Goal: Complete application form

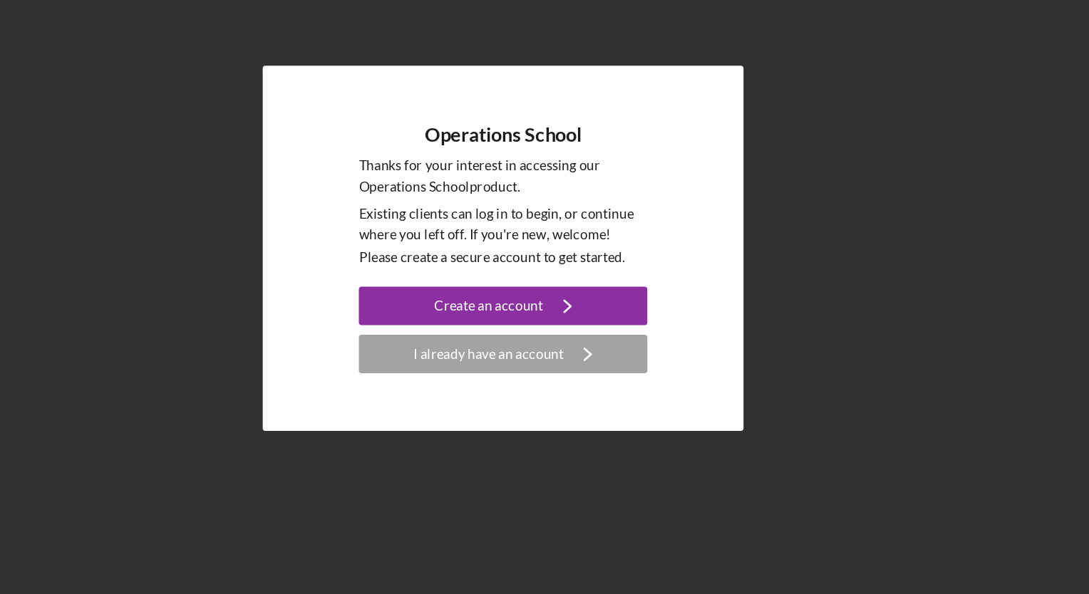
click at [472, 334] on button "Create an account Icon/Navigate" at bounding box center [545, 336] width 214 height 29
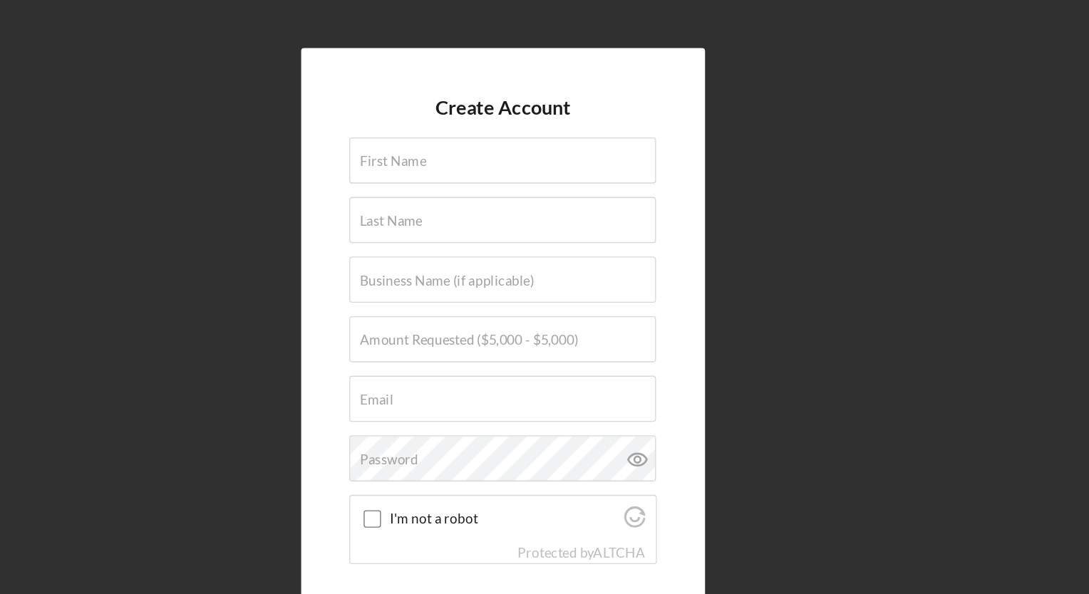
click at [462, 123] on label "First Name" at bounding box center [462, 119] width 49 height 11
click at [462, 123] on input "First Name" at bounding box center [544, 119] width 227 height 34
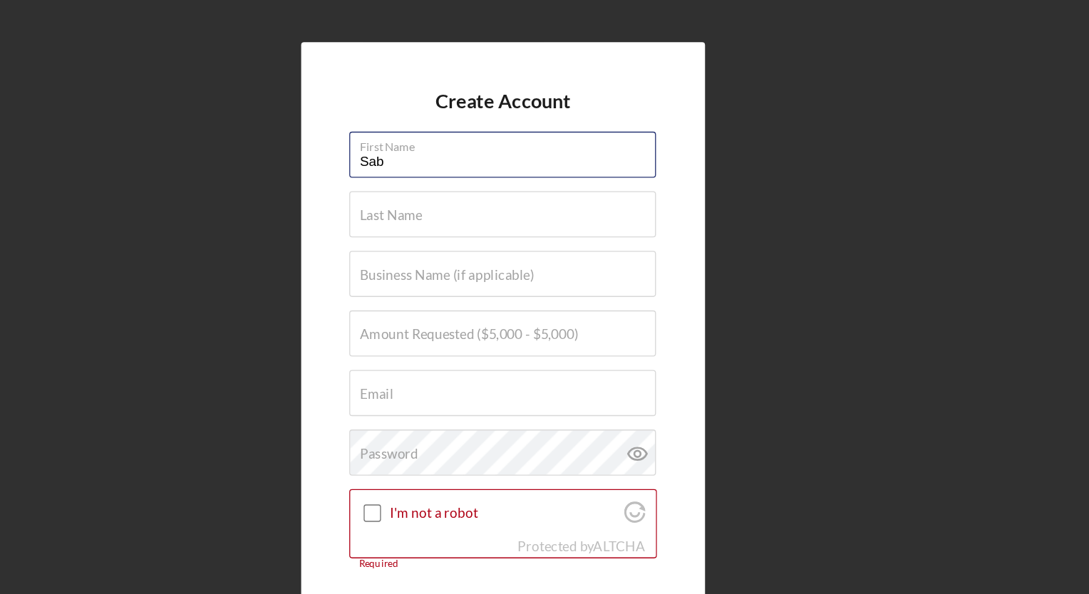
type input "[PERSON_NAME]"
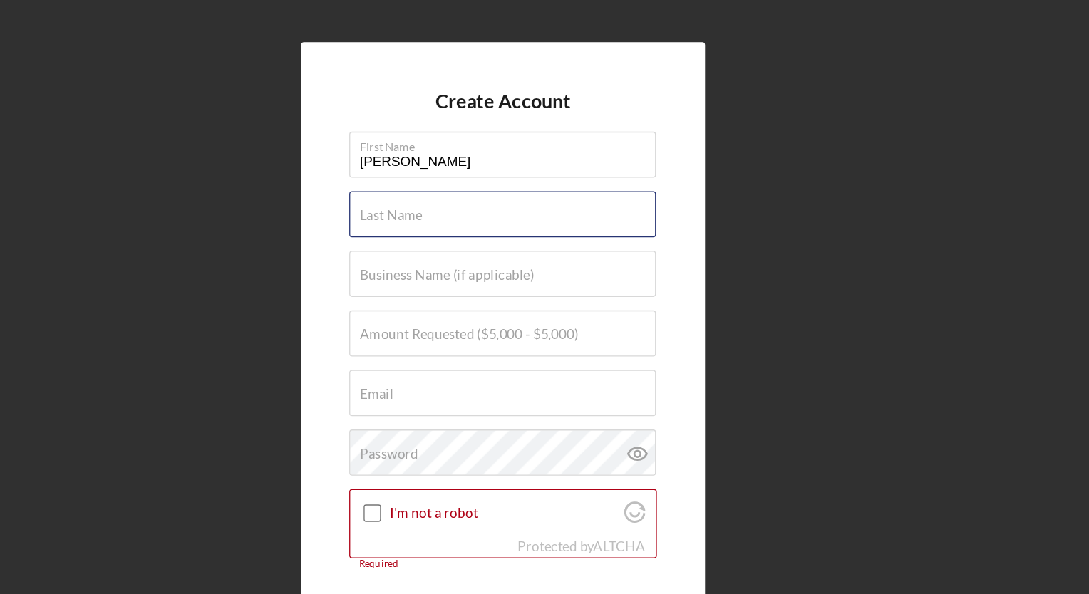
type input "[PERSON_NAME]"
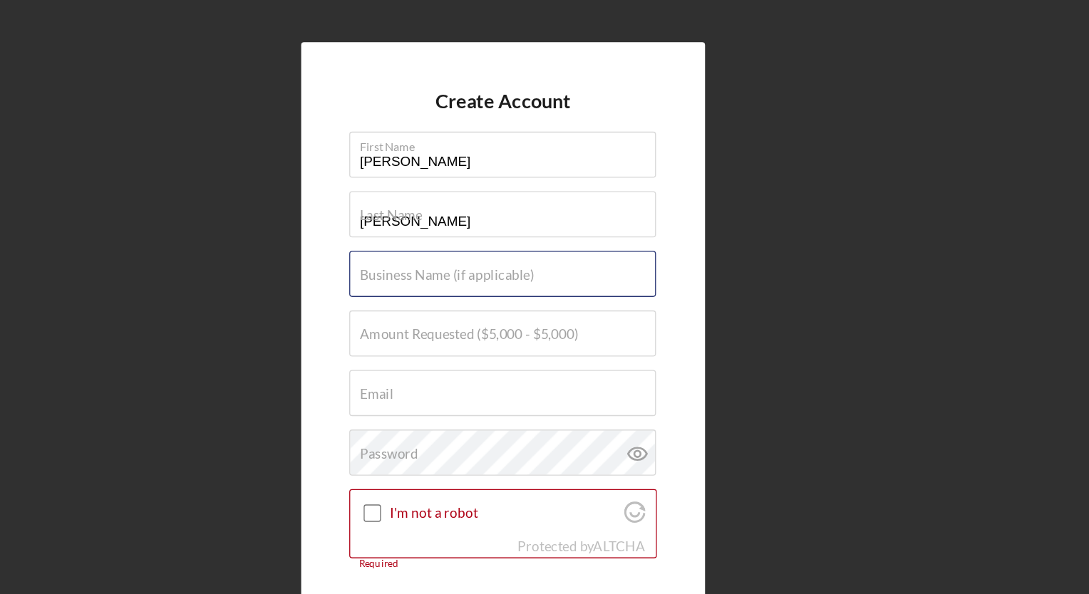
type input "Queen Carriage Horse Rides LLC"
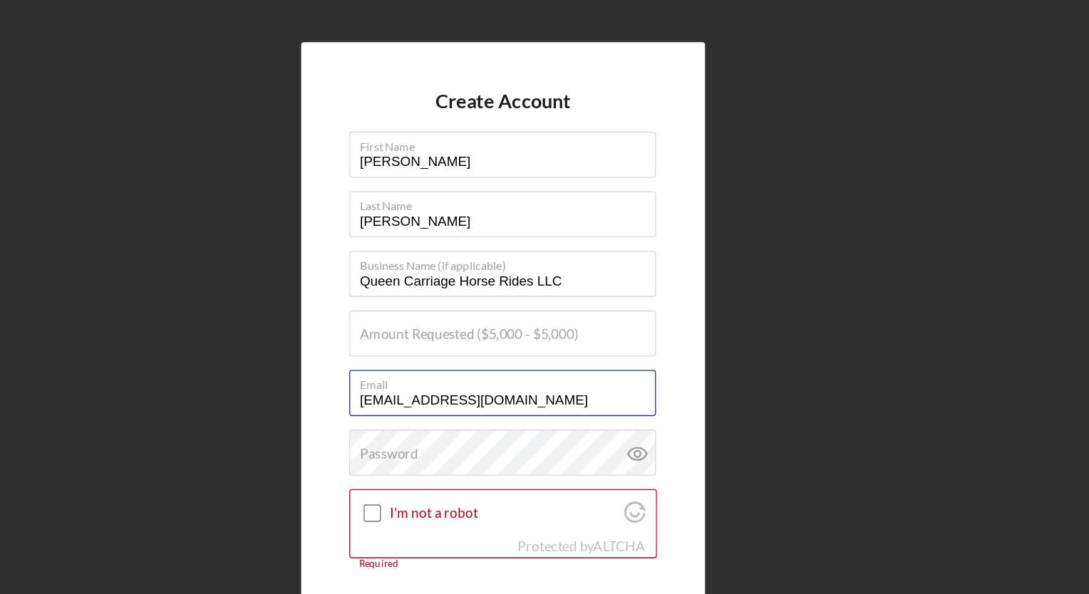
click at [561, 301] on input "[EMAIL_ADDRESS][DOMAIN_NAME]" at bounding box center [544, 291] width 227 height 34
type input "s"
type input "[EMAIL_ADDRESS][DOMAIN_NAME]"
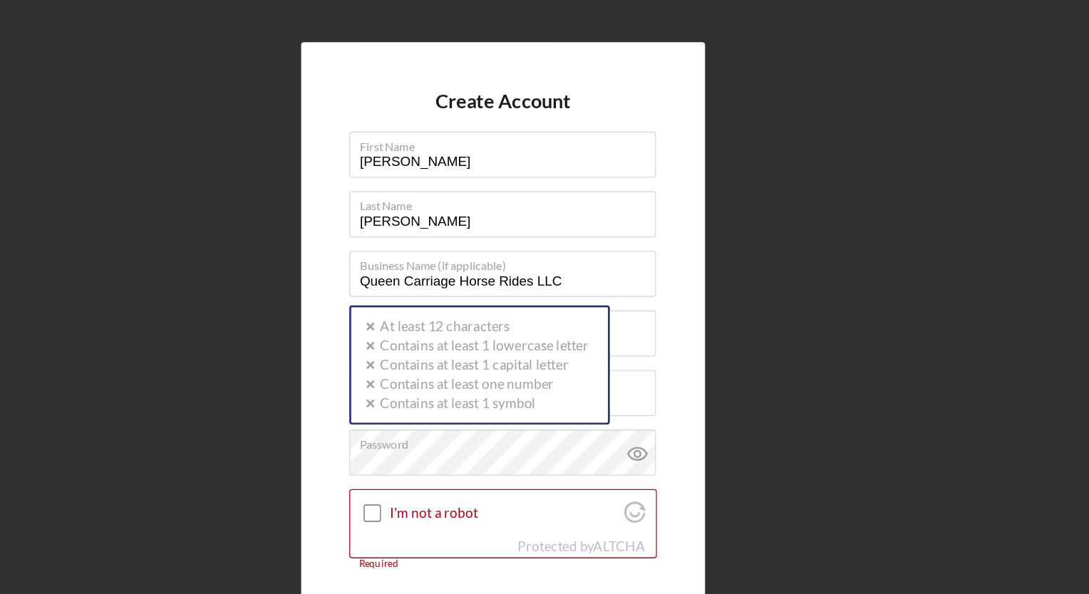
click at [376, 316] on div "Create Account First Name [PERSON_NAME] Last Name [PERSON_NAME] Business Name (…" at bounding box center [544, 293] width 1075 height 587
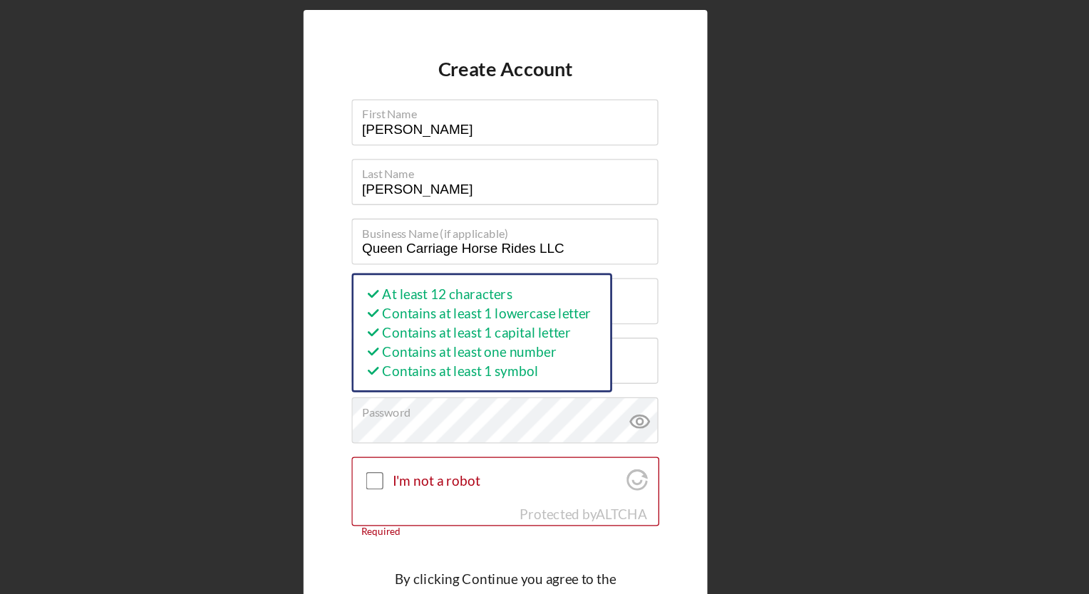
click at [450, 381] on input "I'm not a robot" at bounding box center [447, 380] width 13 height 13
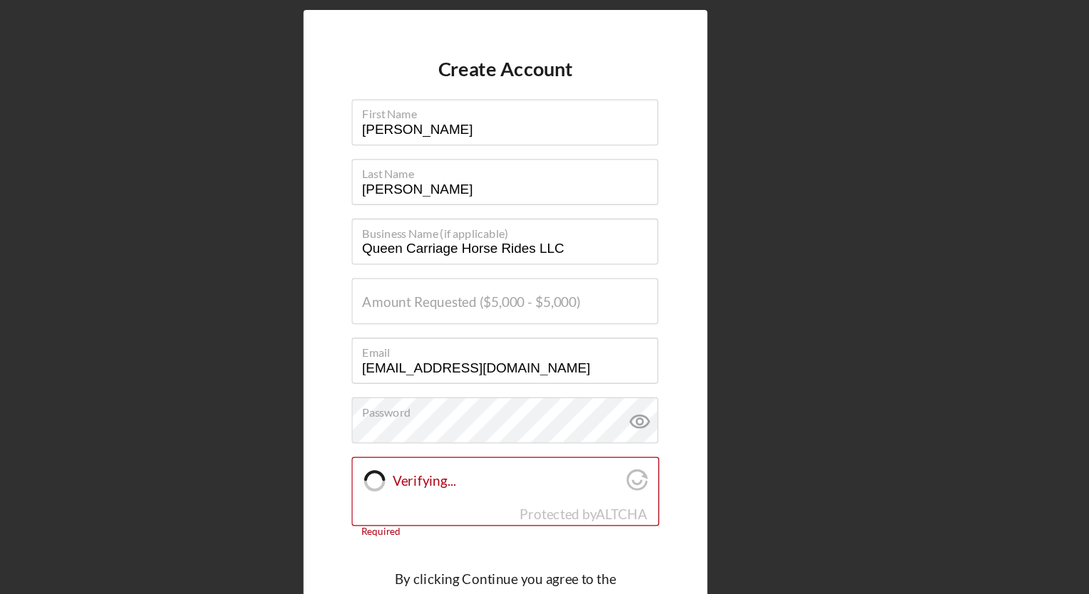
checkbox input "true"
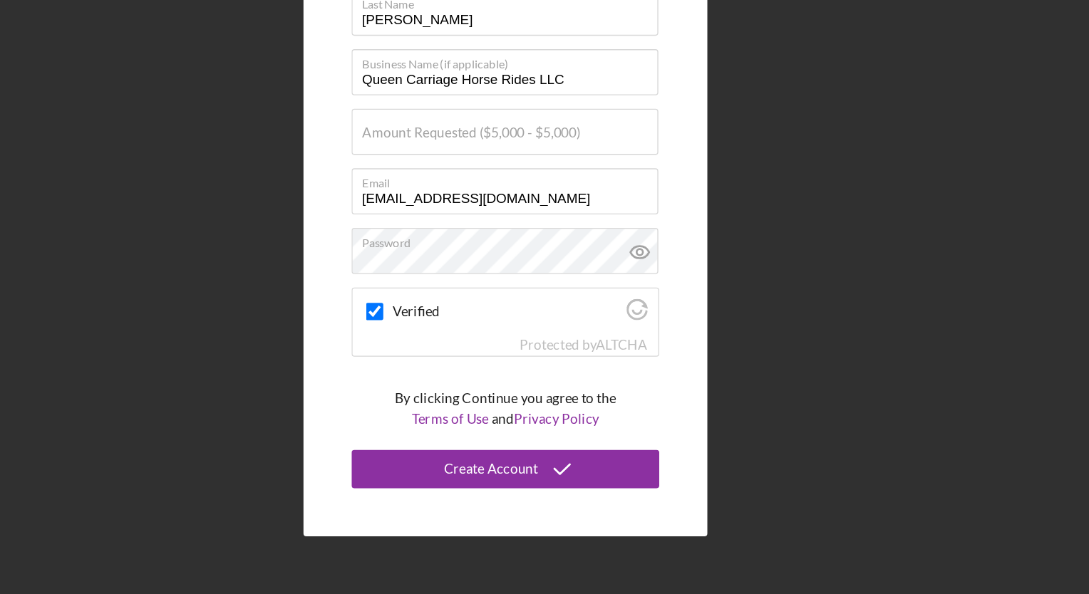
click at [545, 506] on div "Create Account" at bounding box center [534, 502] width 70 height 29
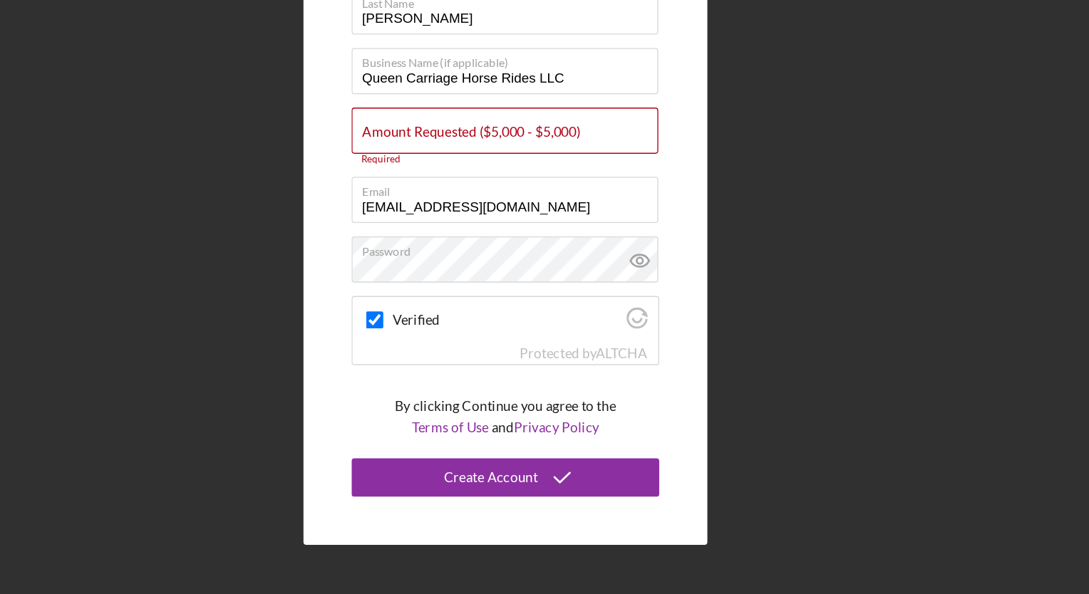
click at [539, 503] on div "Create Account" at bounding box center [534, 505] width 70 height 29
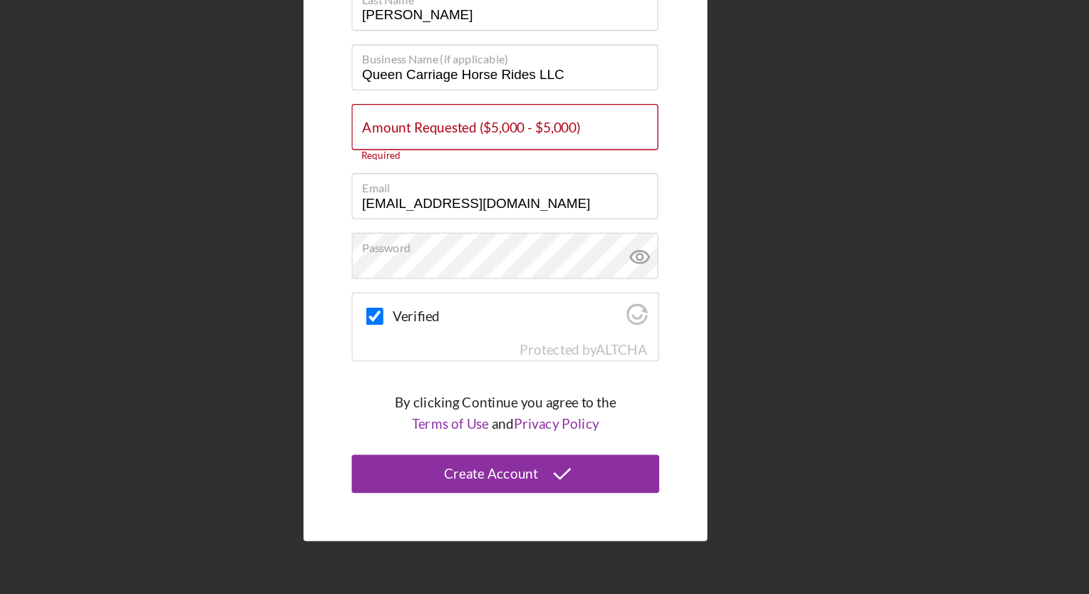
click at [534, 494] on div "Create Account" at bounding box center [534, 505] width 70 height 29
drag, startPoint x: 534, startPoint y: 494, endPoint x: 541, endPoint y: 498, distance: 8.0
click at [541, 498] on div "Create Account" at bounding box center [534, 505] width 70 height 29
click at [542, 500] on div "Create Account" at bounding box center [534, 505] width 70 height 29
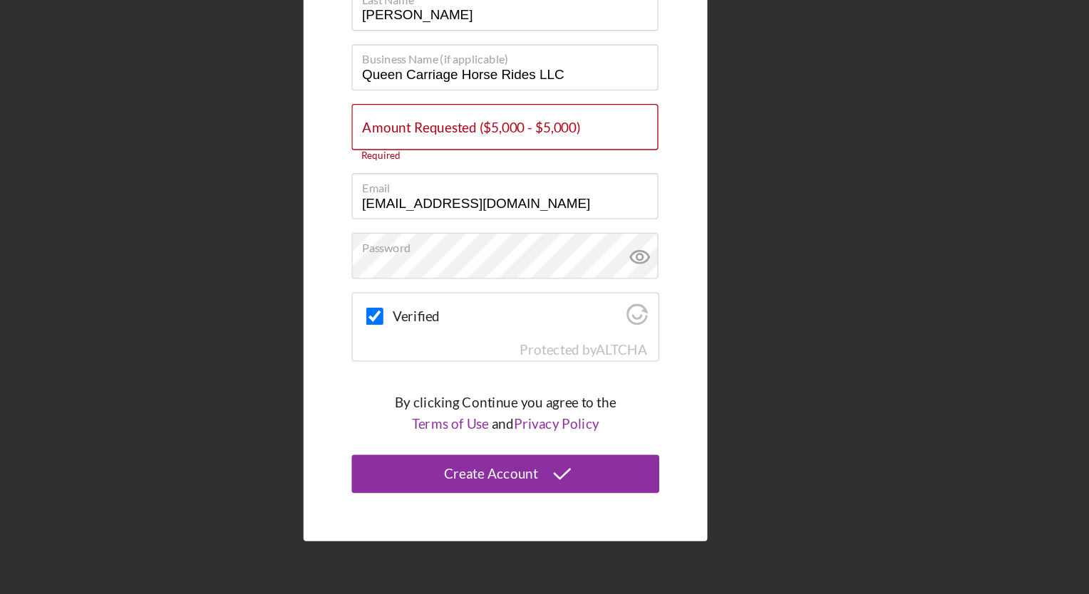
click at [542, 500] on div "Create Account" at bounding box center [534, 505] width 70 height 29
click at [633, 505] on button "Create Account" at bounding box center [545, 505] width 228 height 29
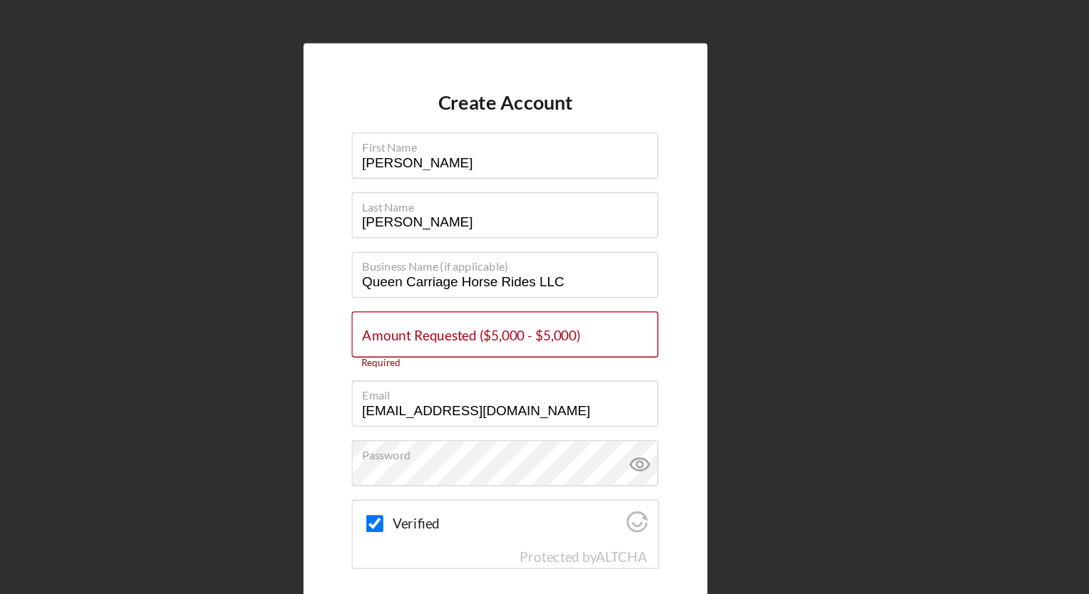
click at [596, 251] on label "Amount Requested ($5,000 - $5,000)" at bounding box center [519, 248] width 162 height 11
click at [596, 251] on input "Amount Requested ($5,000 - $5,000)" at bounding box center [544, 248] width 227 height 34
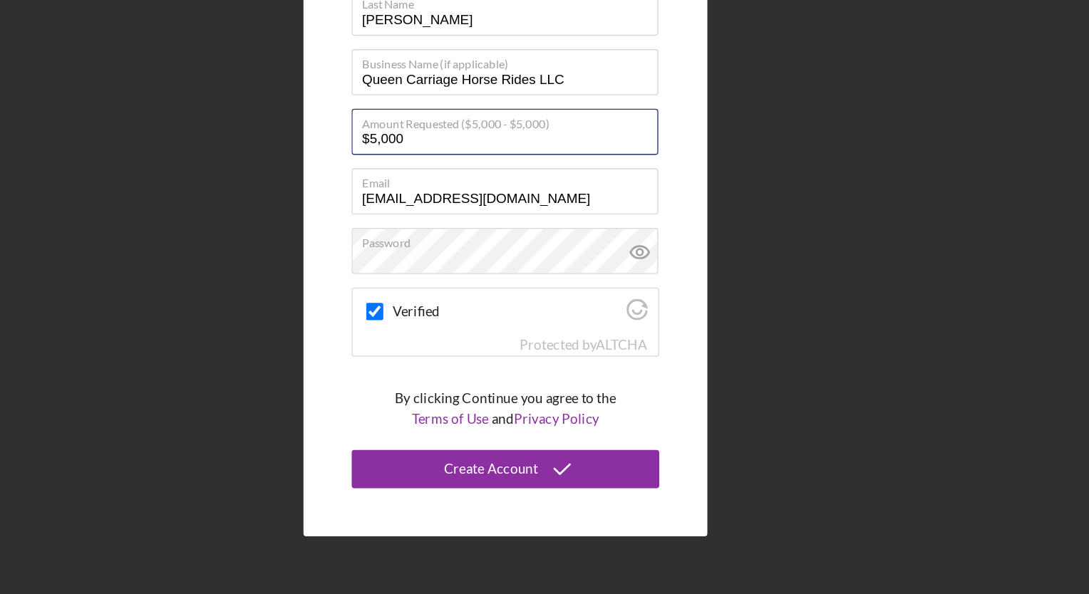
type input "$5,000"
click at [548, 496] on div "Create Account" at bounding box center [534, 502] width 70 height 29
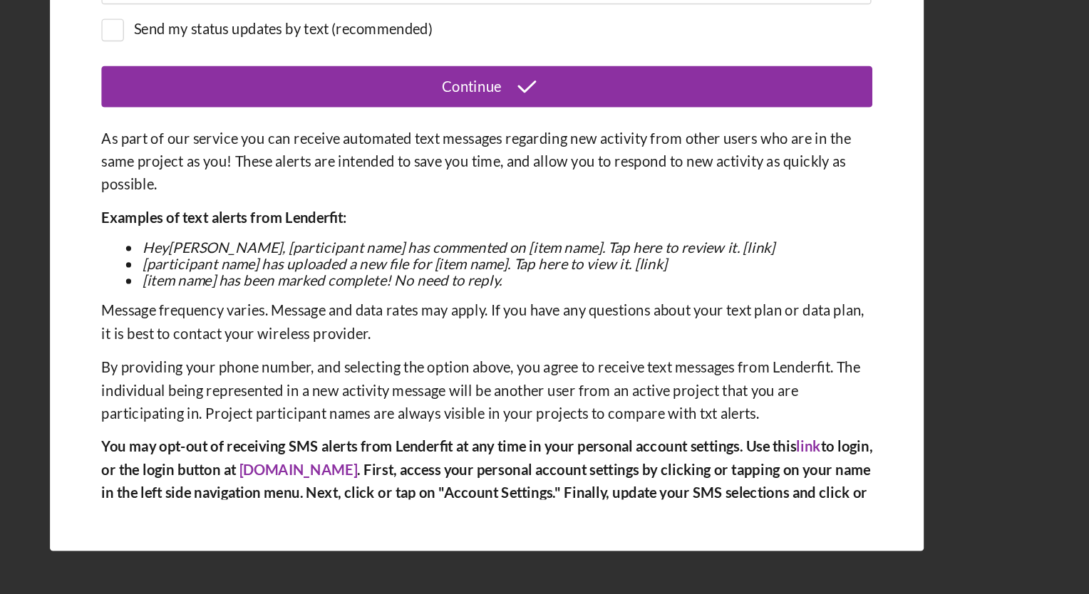
click at [411, 244] on button "Continue" at bounding box center [544, 242] width 535 height 29
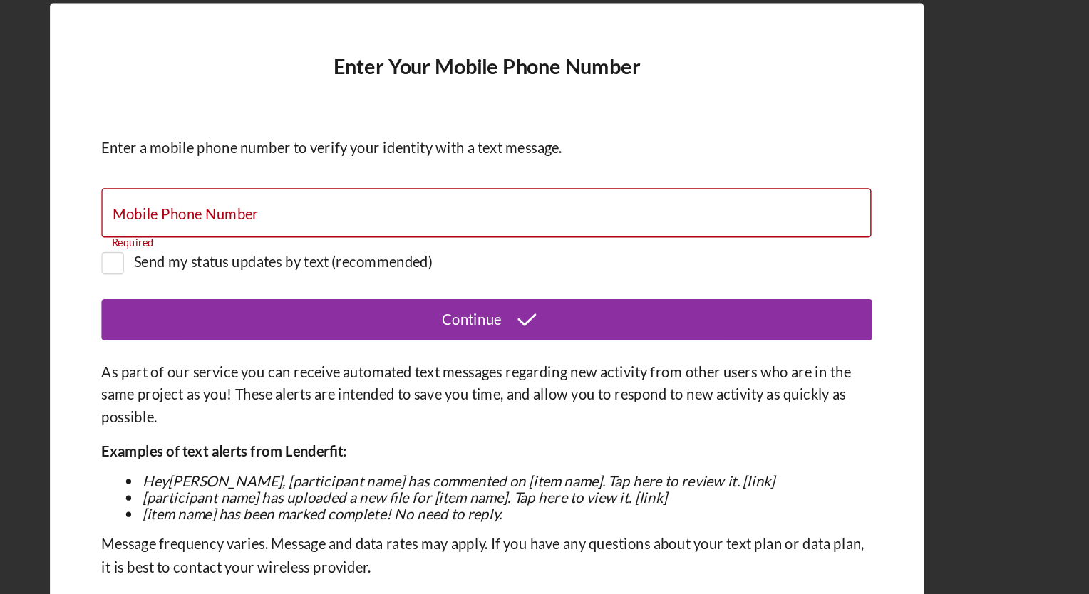
click at [299, 158] on input "Mobile Phone Number" at bounding box center [544, 168] width 534 height 34
type input "[PHONE_NUMBER]"
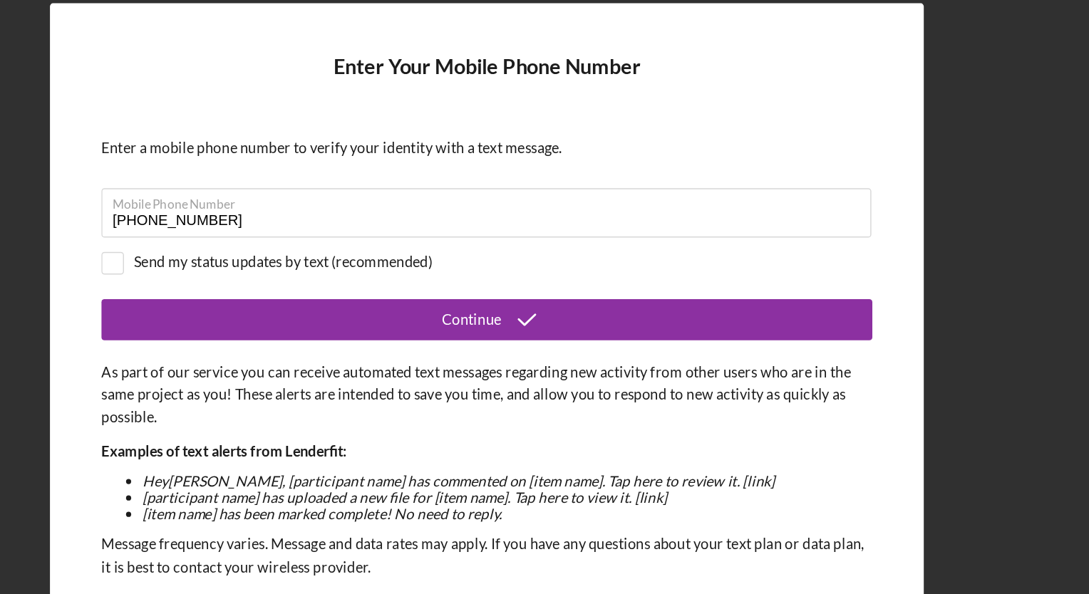
click at [485, 242] on button "Continue" at bounding box center [544, 242] width 535 height 29
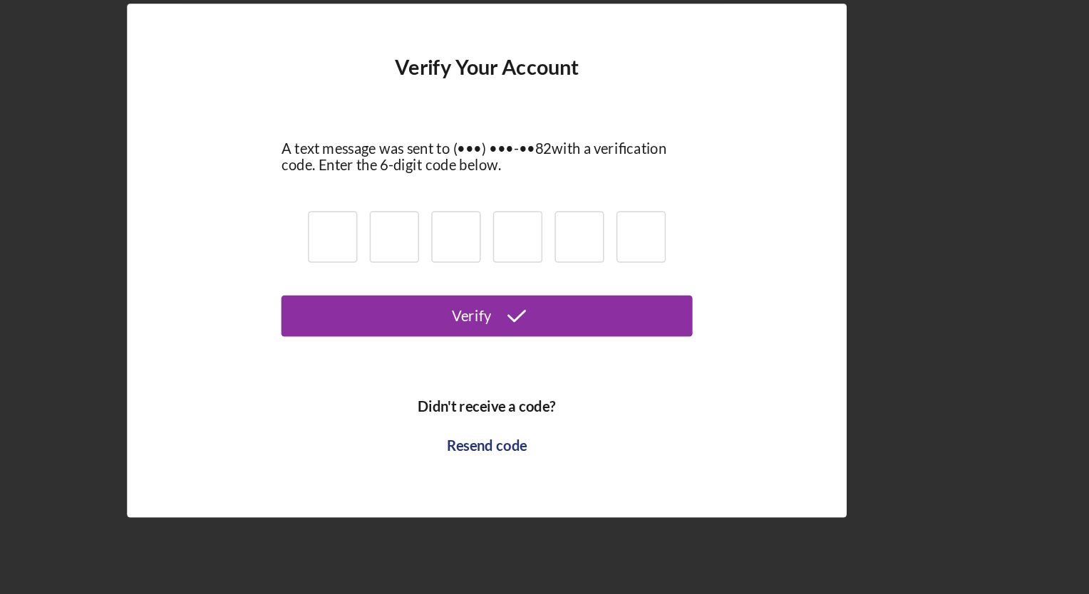
click at [439, 279] on input at bounding box center [438, 277] width 34 height 36
type input "5"
type input "3"
type input "0"
type input "1"
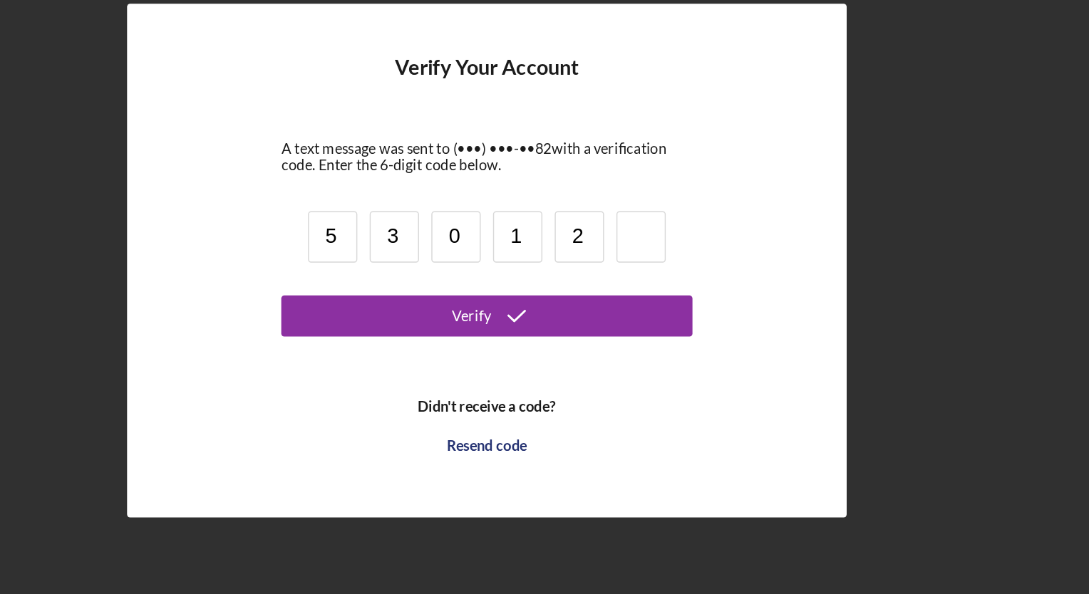
type input "2"
type input "0"
click at [578, 331] on icon "submit" at bounding box center [565, 332] width 36 height 36
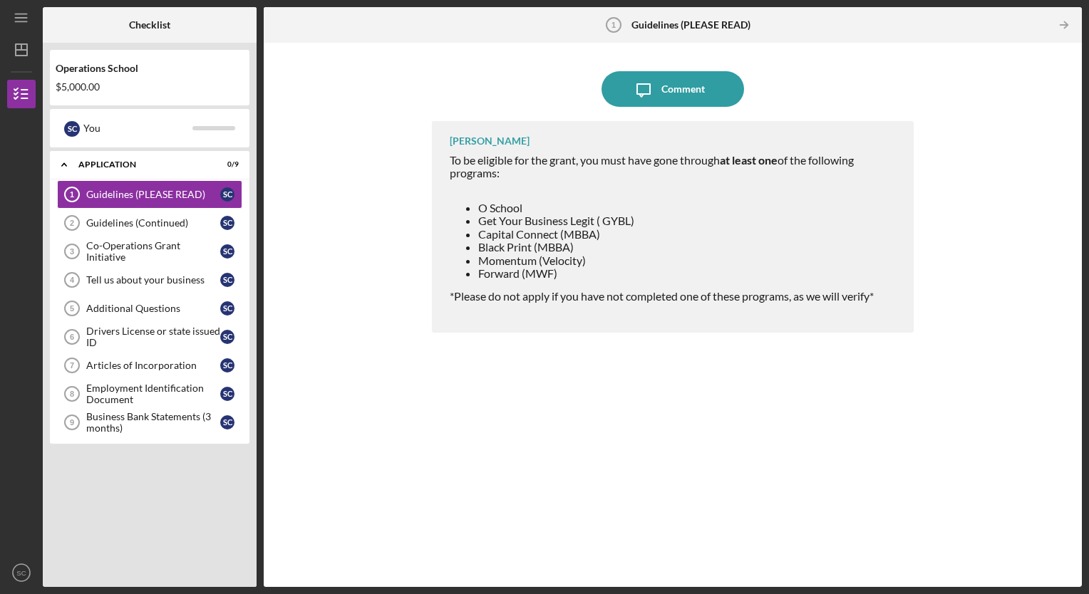
click at [129, 222] on div "Guidelines (Continued)" at bounding box center [153, 222] width 134 height 11
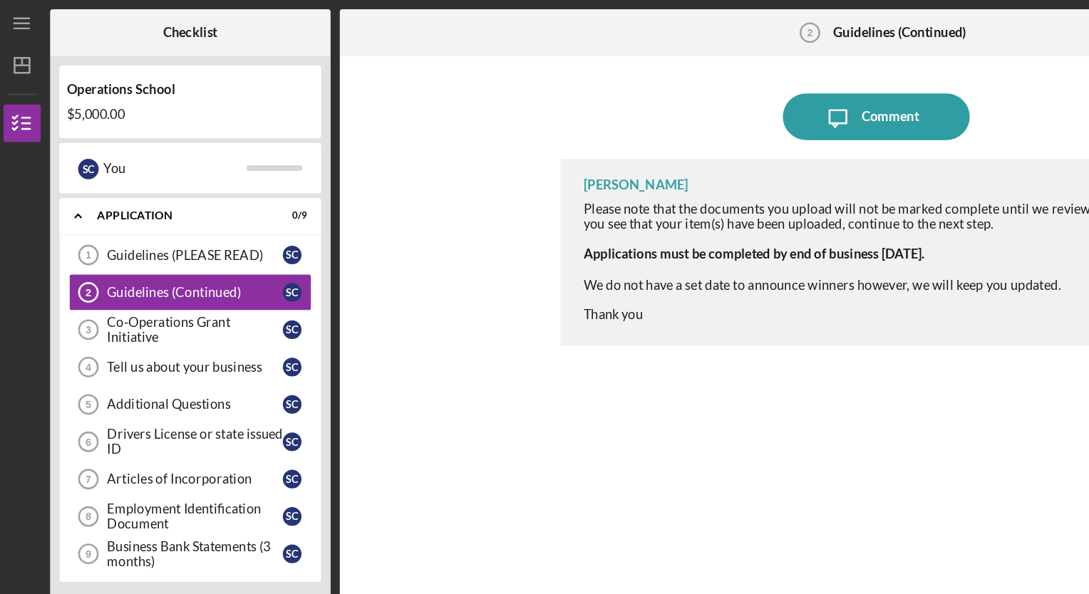
click at [120, 252] on div "Co-Operations Grant Initiative" at bounding box center [153, 251] width 134 height 23
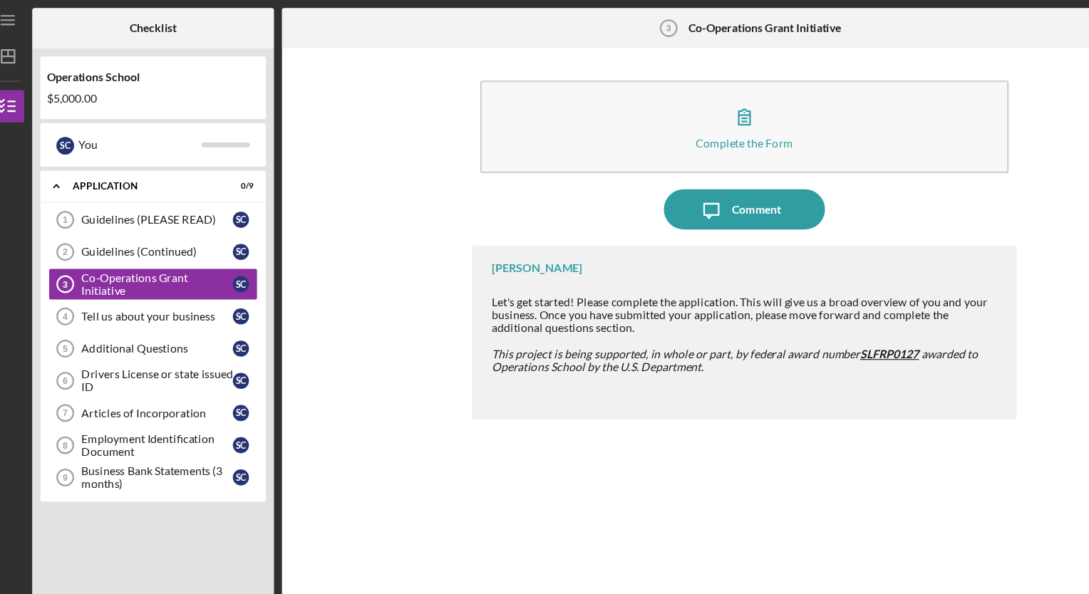
click at [155, 271] on link "Tell us about your business 4 Tell us about your business S C" at bounding box center [149, 280] width 185 height 29
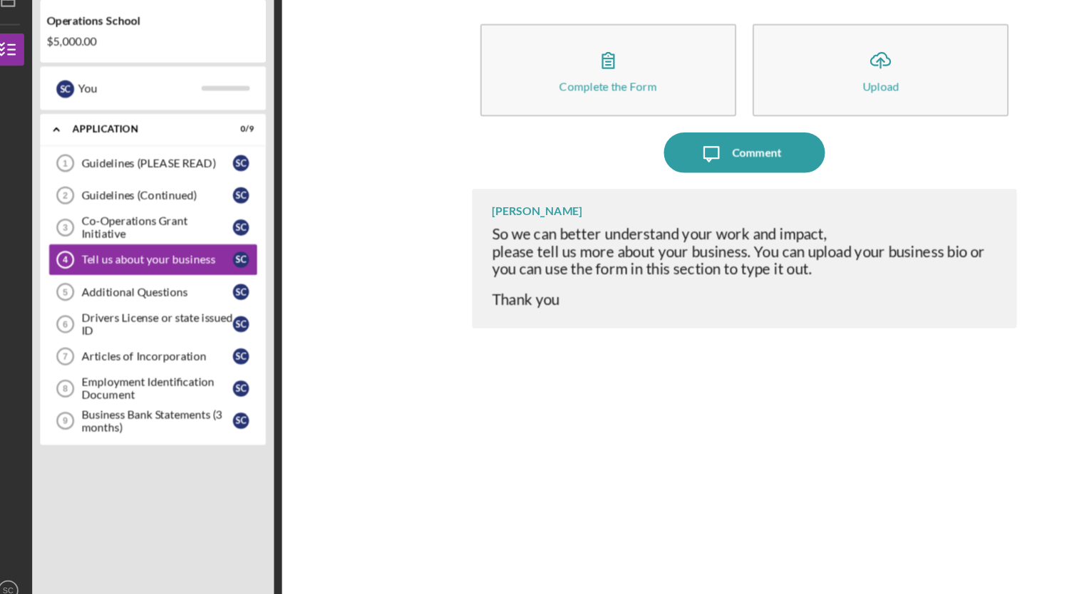
click at [153, 187] on link "Guidelines (PLEASE READ) 1 Guidelines (PLEASE READ) S C" at bounding box center [149, 194] width 185 height 29
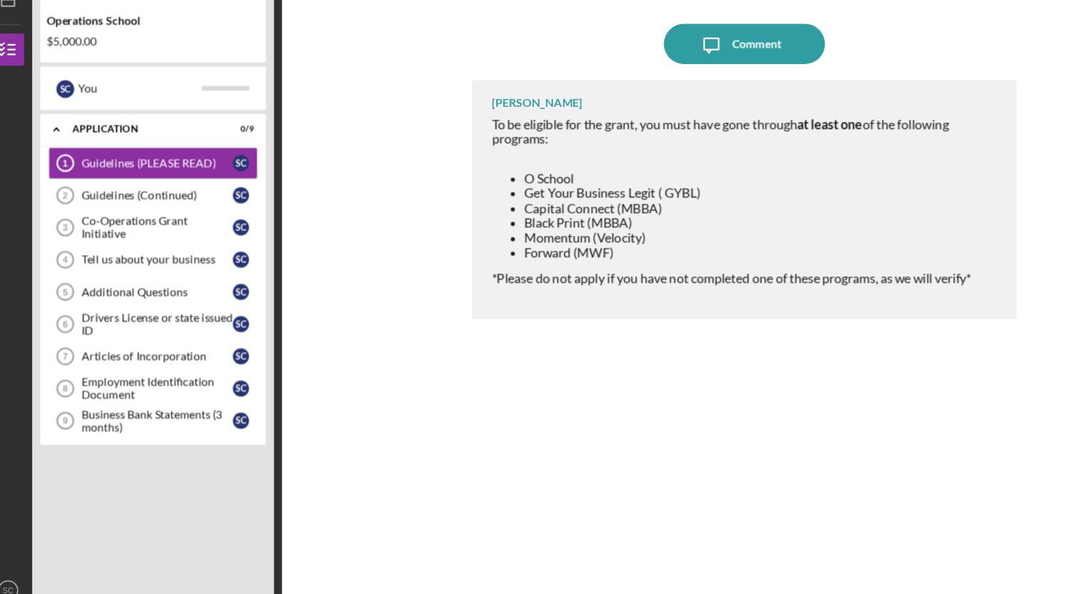
click at [160, 217] on div "Guidelines (Continued)" at bounding box center [153, 222] width 134 height 11
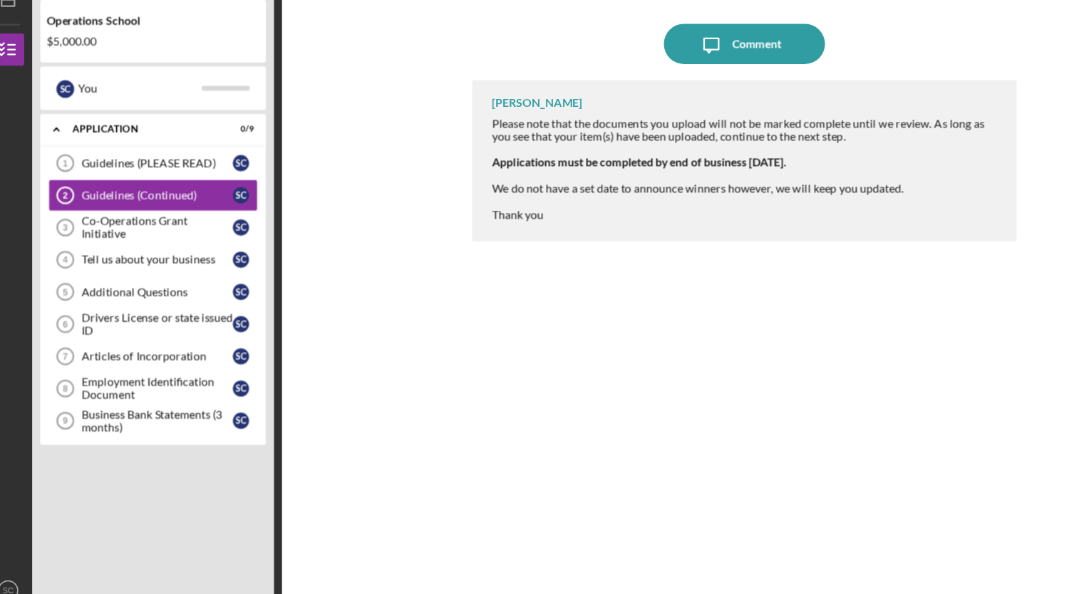
click at [166, 249] on div "Co-Operations Grant Initiative" at bounding box center [153, 251] width 134 height 23
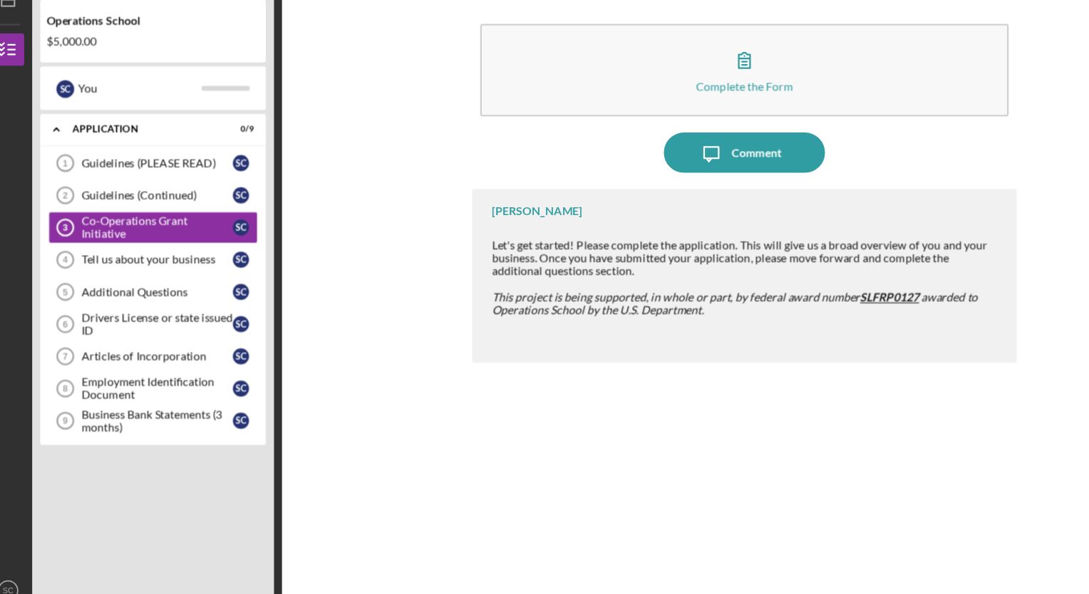
click at [703, 123] on div "Complete the Form" at bounding box center [672, 126] width 86 height 11
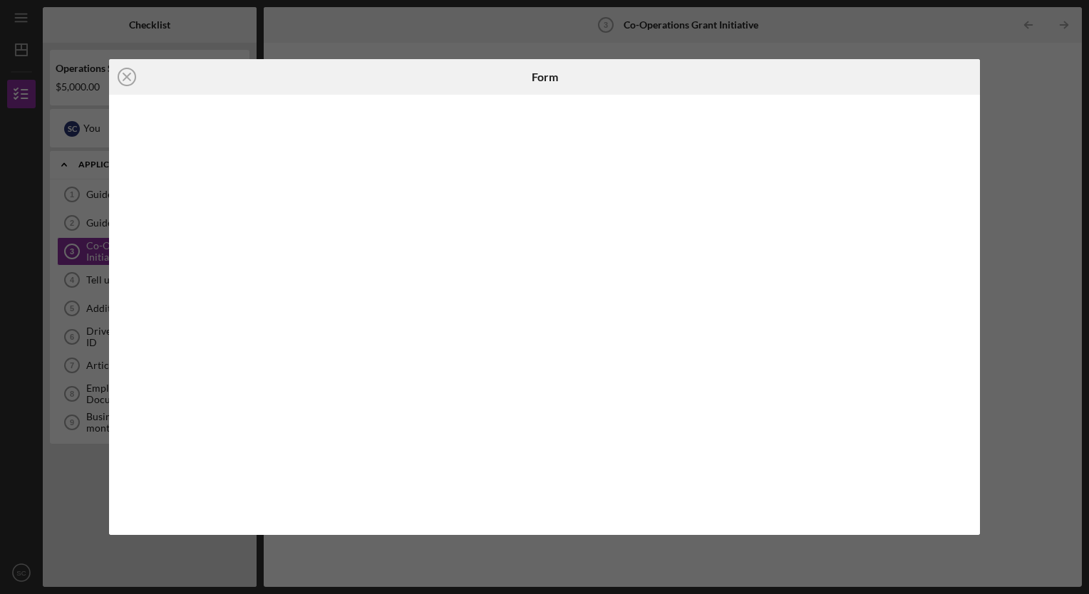
click at [1009, 140] on div "Icon/Close Form" at bounding box center [544, 297] width 1089 height 594
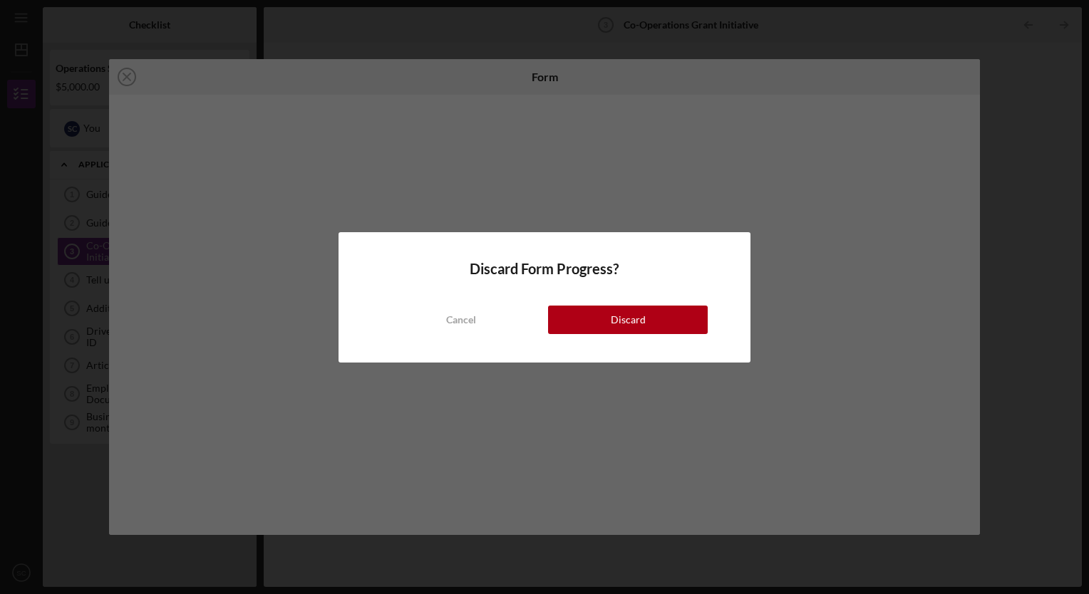
click at [465, 319] on div "Cancel" at bounding box center [461, 320] width 30 height 29
